Goal: Information Seeking & Learning: Learn about a topic

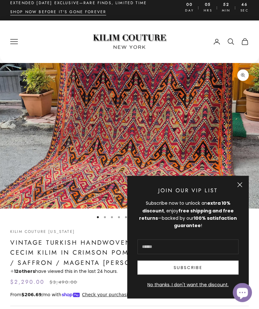
scroll to position [5, 0]
click at [238, 187] on button "Close" at bounding box center [239, 184] width 5 height 5
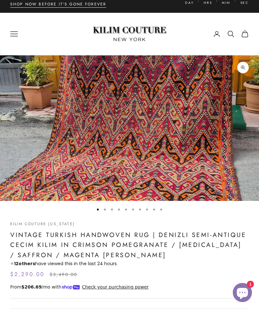
scroll to position [0, 0]
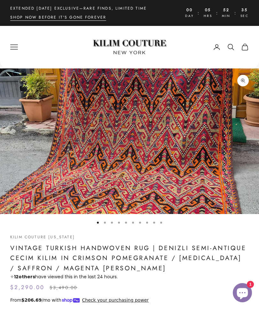
click at [12, 49] on icon "Primary navigation" at bounding box center [14, 47] width 8 height 8
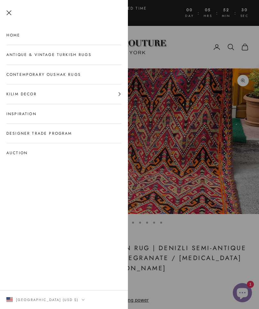
click at [35, 75] on link "Contemporary Oushak Rugs" at bounding box center [63, 74] width 115 height 19
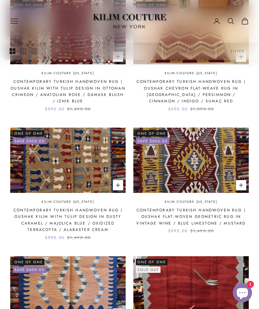
scroll to position [588, 0]
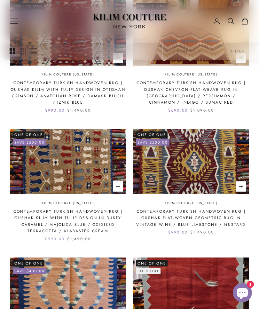
click at [15, 25] on icon "Primary navigation" at bounding box center [14, 21] width 8 height 8
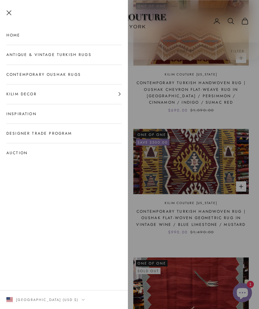
click at [20, 53] on link "Antique & Vintage Turkish Rugs" at bounding box center [63, 54] width 115 height 19
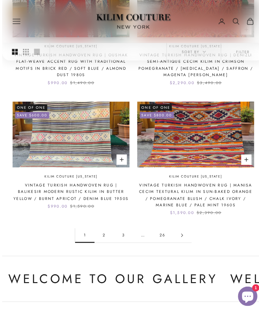
scroll to position [739, 0]
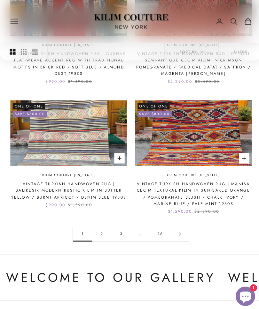
click at [51, 143] on img at bounding box center [67, 131] width 115 height 65
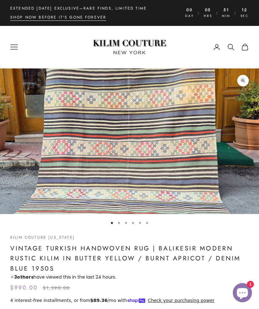
click at [231, 143] on img "Item 1 of 6" at bounding box center [129, 141] width 259 height 146
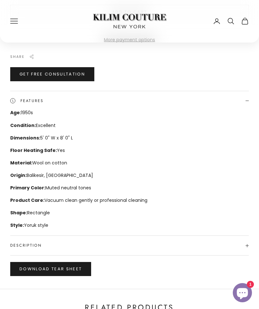
scroll to position [571, 0]
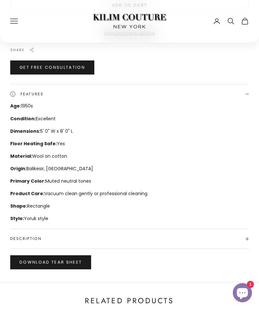
click at [46, 246] on span "Description" at bounding box center [129, 238] width 238 height 19
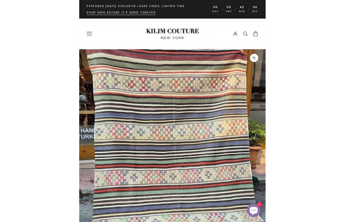
scroll to position [0, 1002]
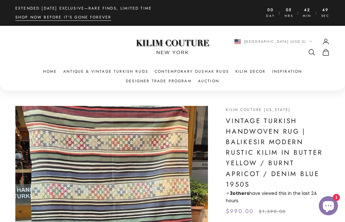
click at [259, 39] on button "[GEOGRAPHIC_DATA] (USD $)" at bounding box center [274, 42] width 78 height 6
click at [48, 68] on link "Home" at bounding box center [50, 71] width 14 height 6
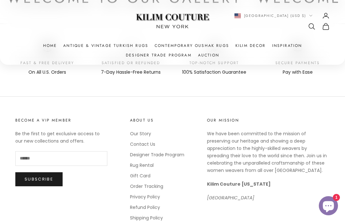
scroll to position [3362, 0]
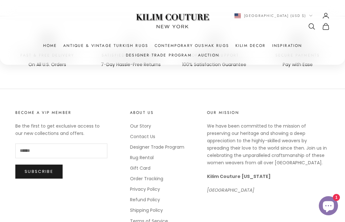
click at [211, 56] on link "Auction" at bounding box center [208, 55] width 21 height 6
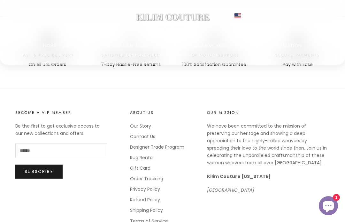
scroll to position [3384, 0]
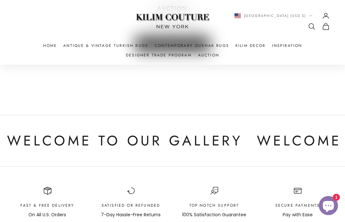
scroll to position [231, 0]
